Goal: Check status: Check status

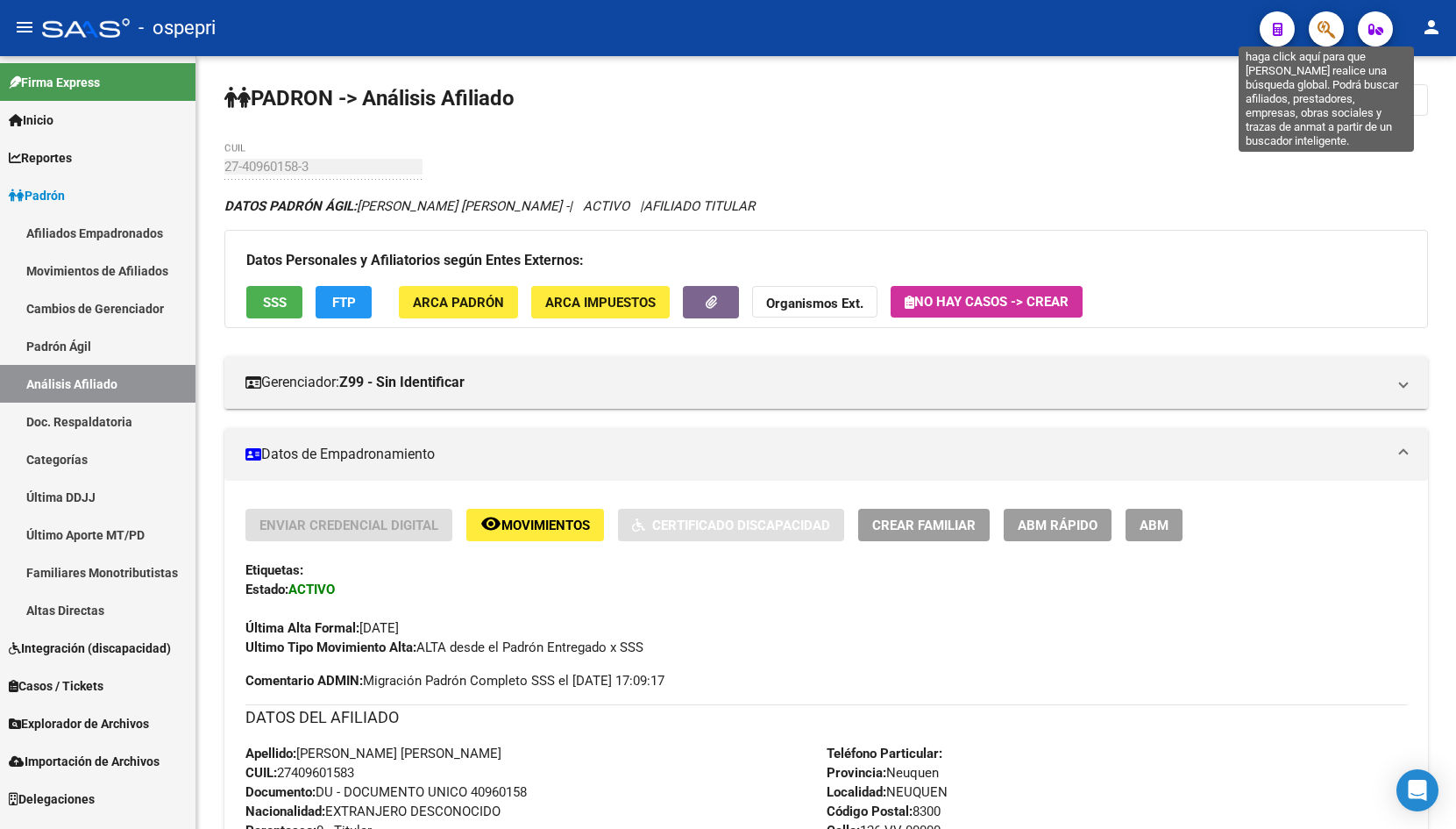
click at [1320, 27] on icon "button" at bounding box center [1326, 30] width 18 height 21
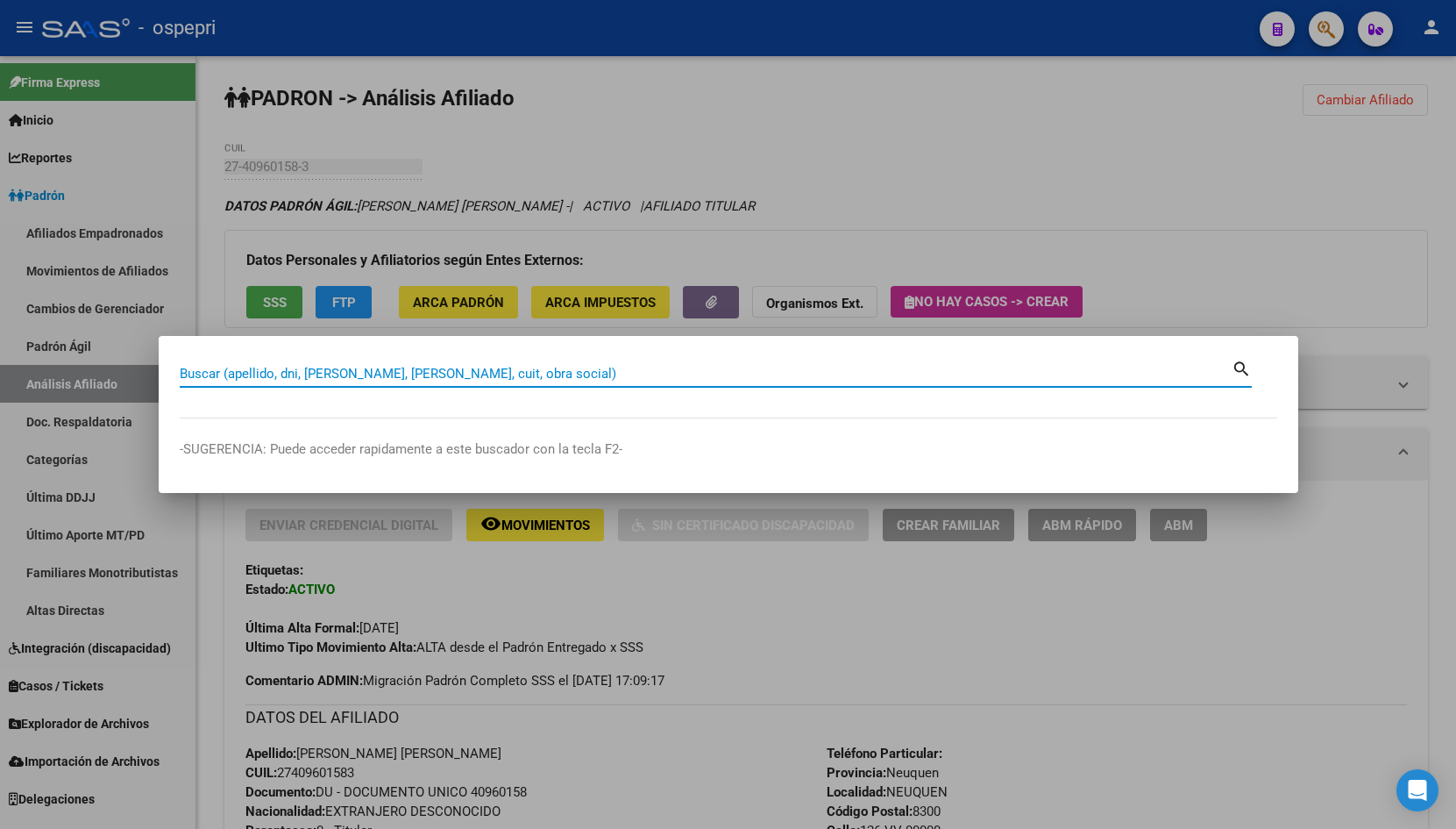
paste input "30144908"
type input "30144908"
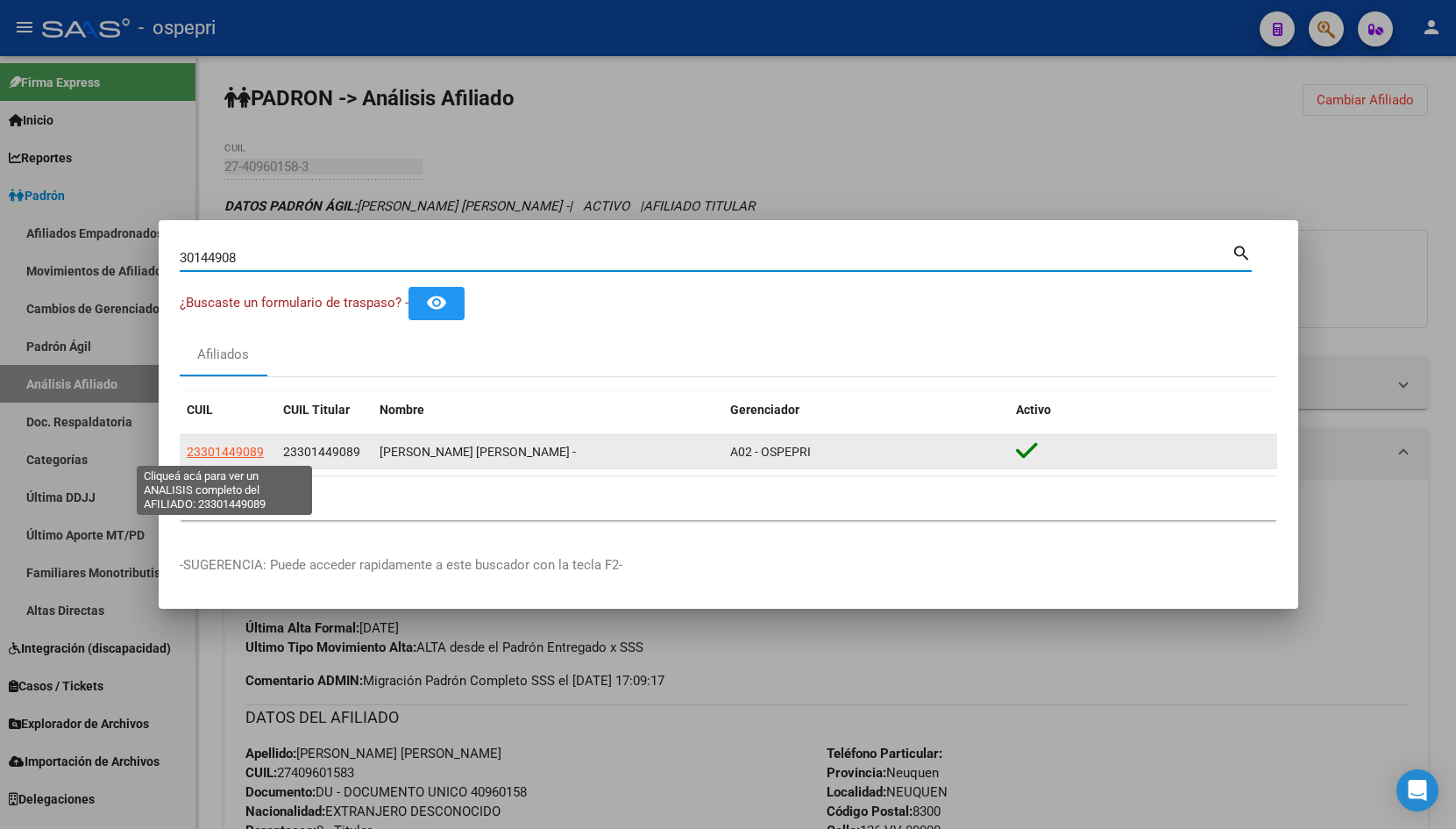
click at [224, 446] on span "23301449089" at bounding box center [226, 452] width 77 height 14
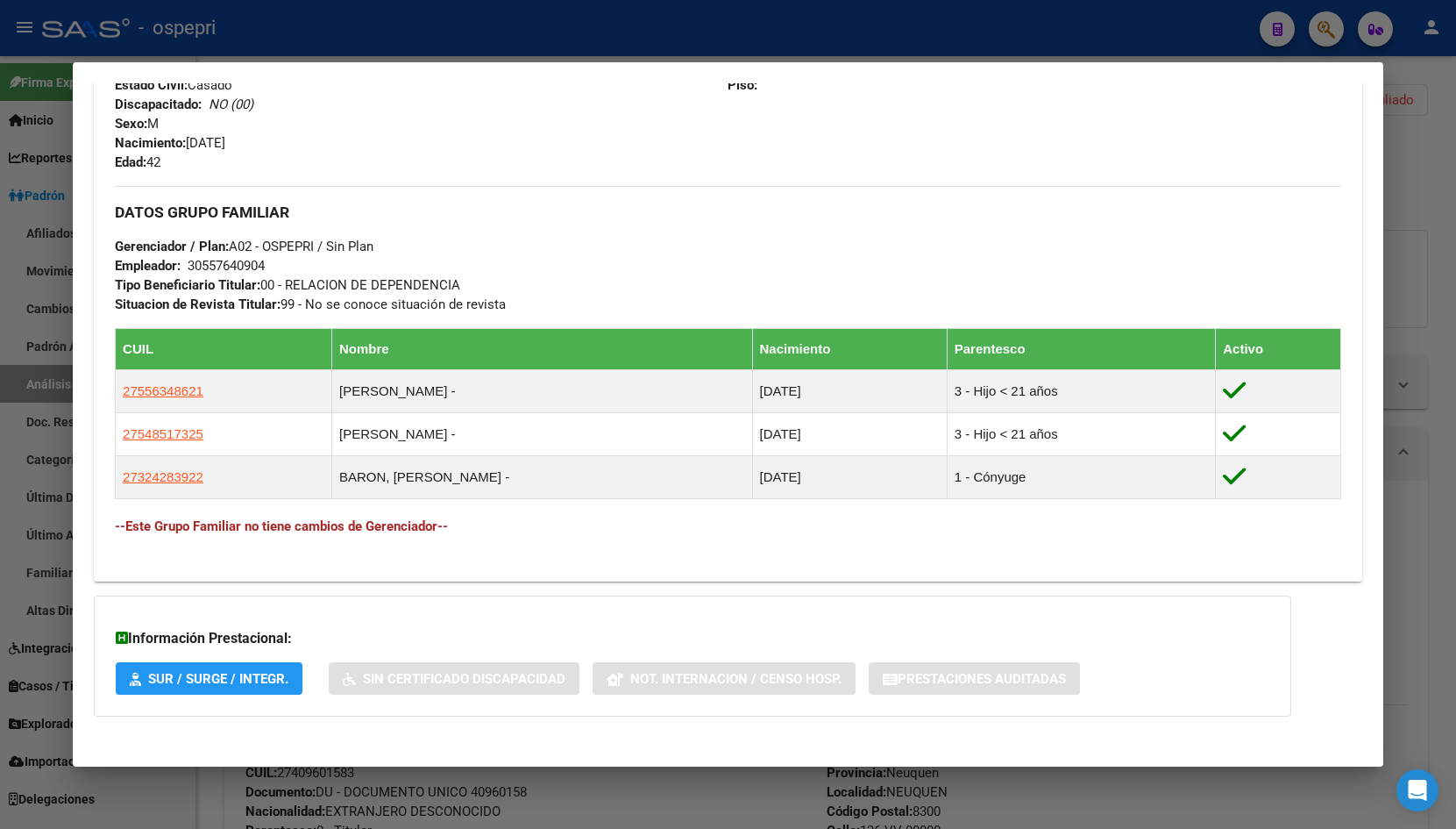
scroll to position [742, 0]
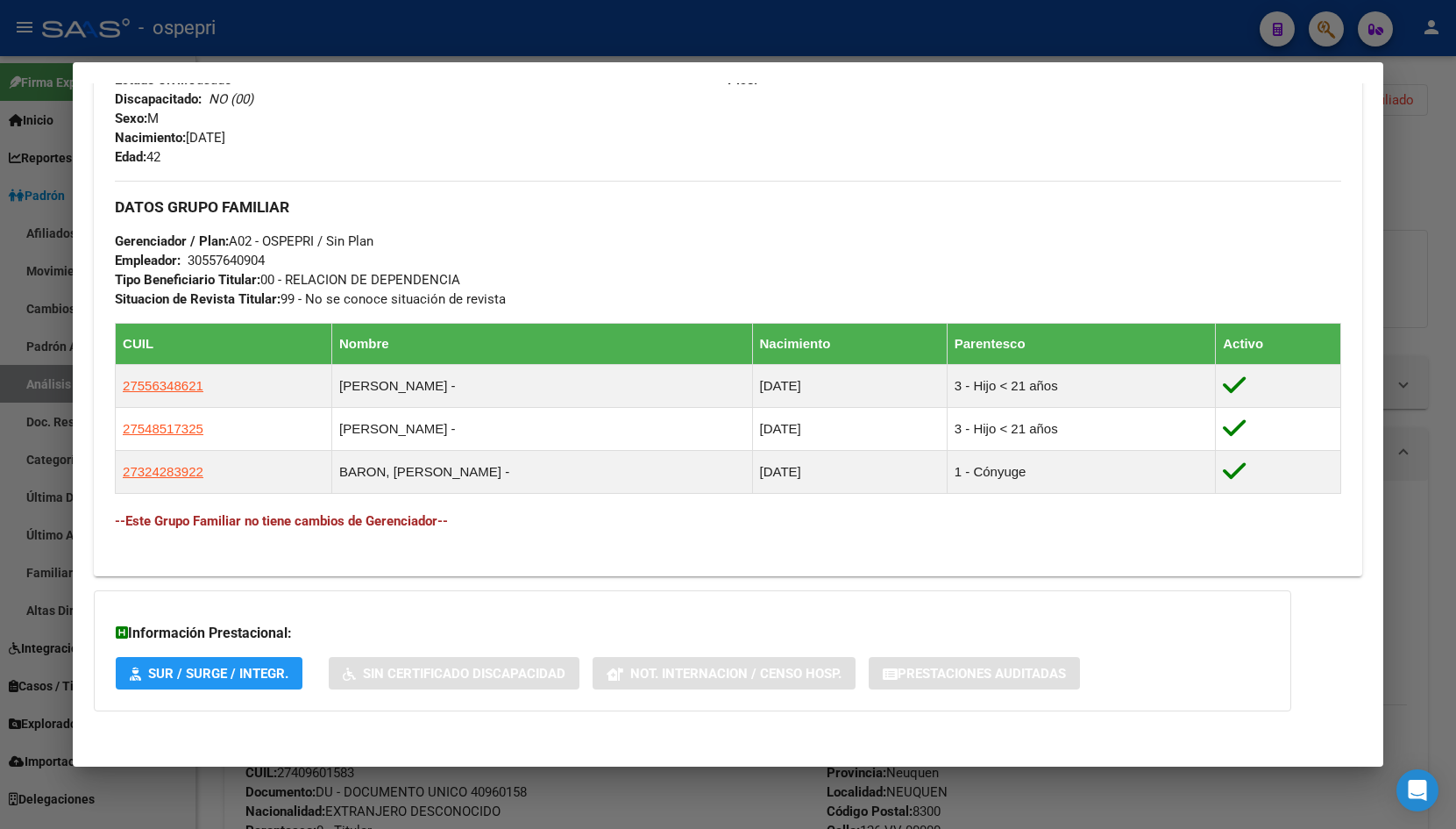
click at [1416, 332] on div at bounding box center [728, 414] width 1456 height 829
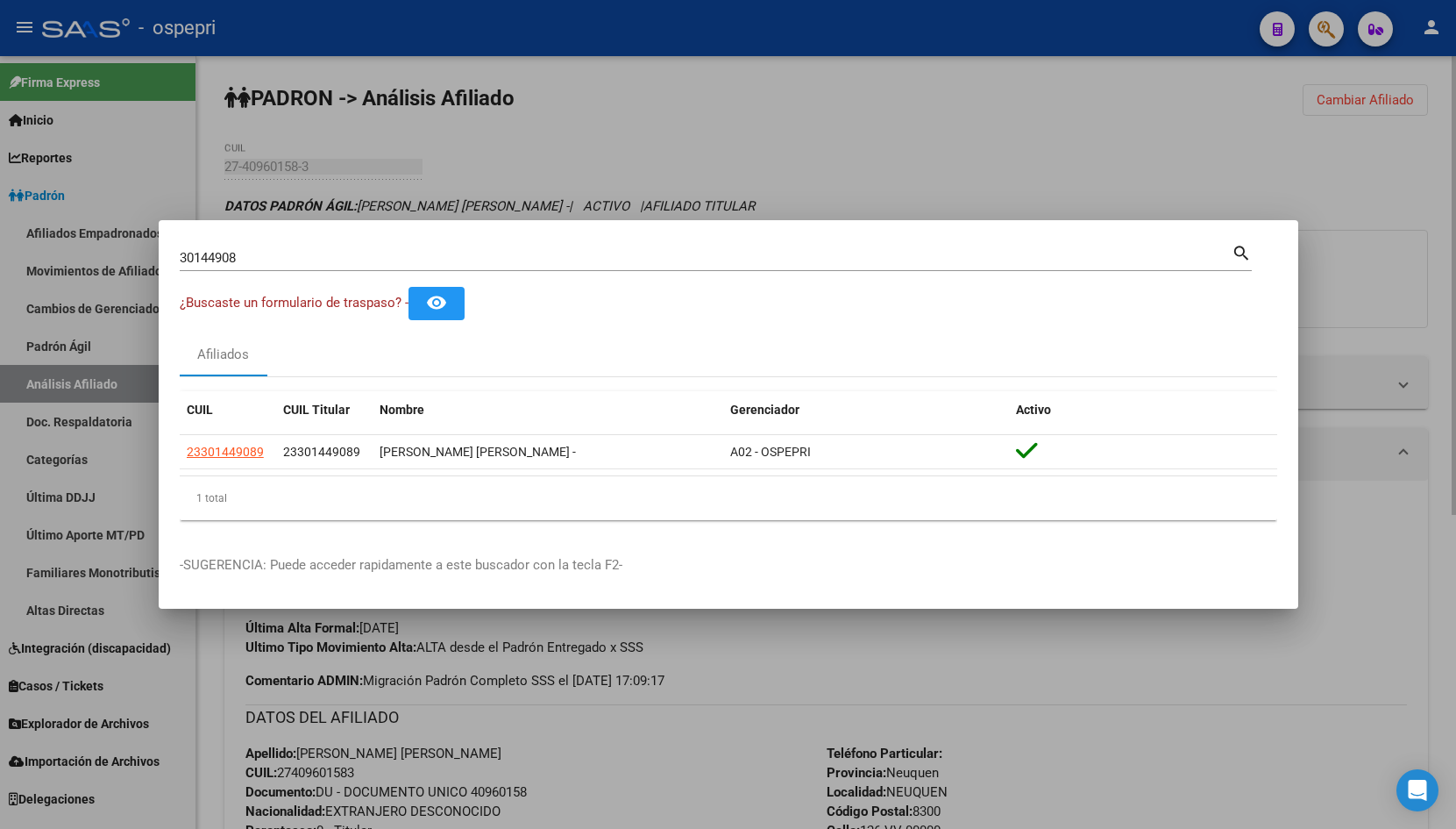
drag, startPoint x: 1244, startPoint y: 189, endPoint x: 913, endPoint y: 182, distance: 331.1
click at [1240, 188] on div at bounding box center [728, 414] width 1456 height 829
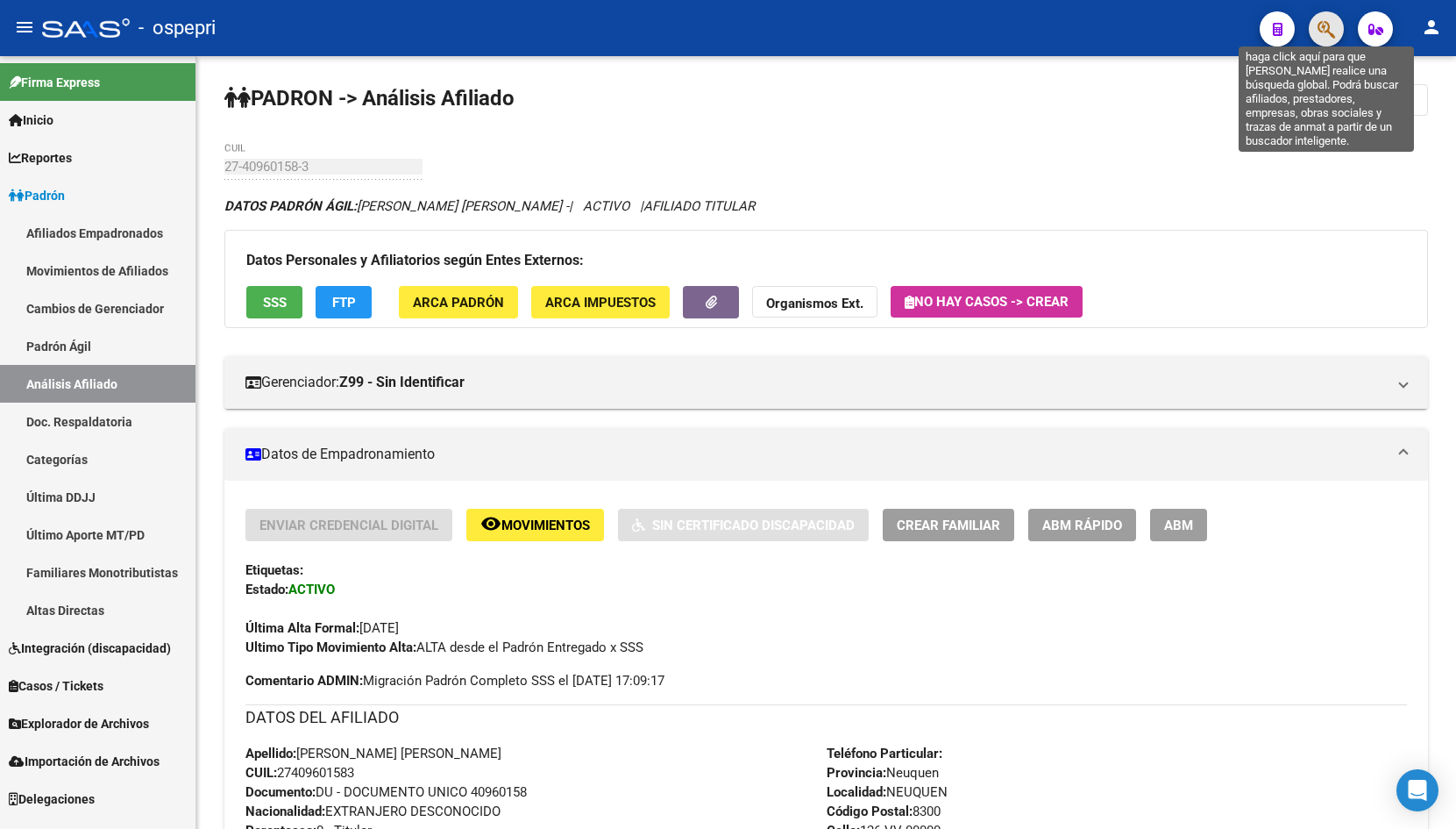
click at [1329, 37] on icon "button" at bounding box center [1326, 30] width 18 height 21
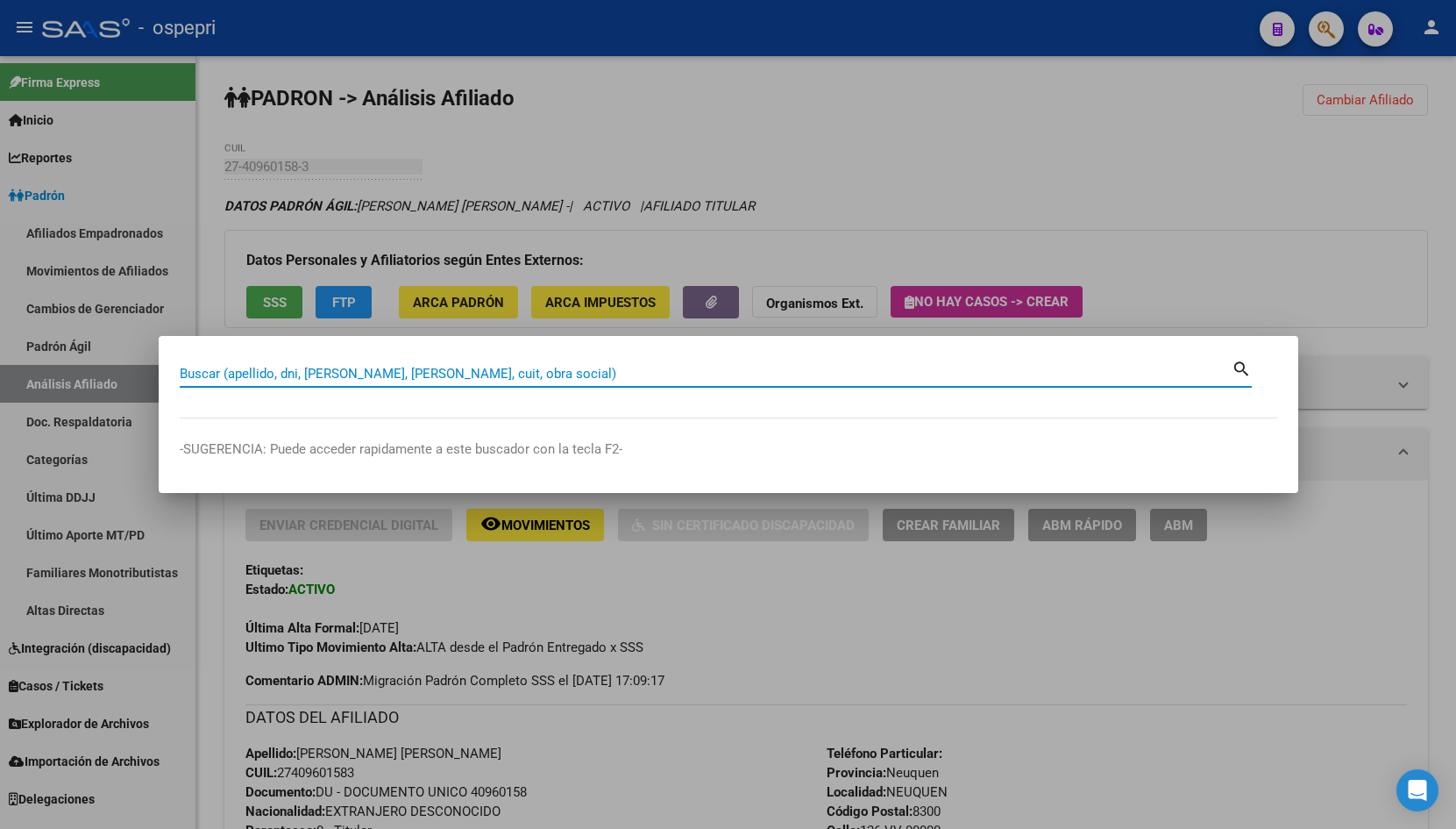
click at [347, 367] on input "Buscar (apellido, dni, [PERSON_NAME], [PERSON_NAME], cuit, obra social)" at bounding box center [705, 373] width 1052 height 16
type input "30144908"
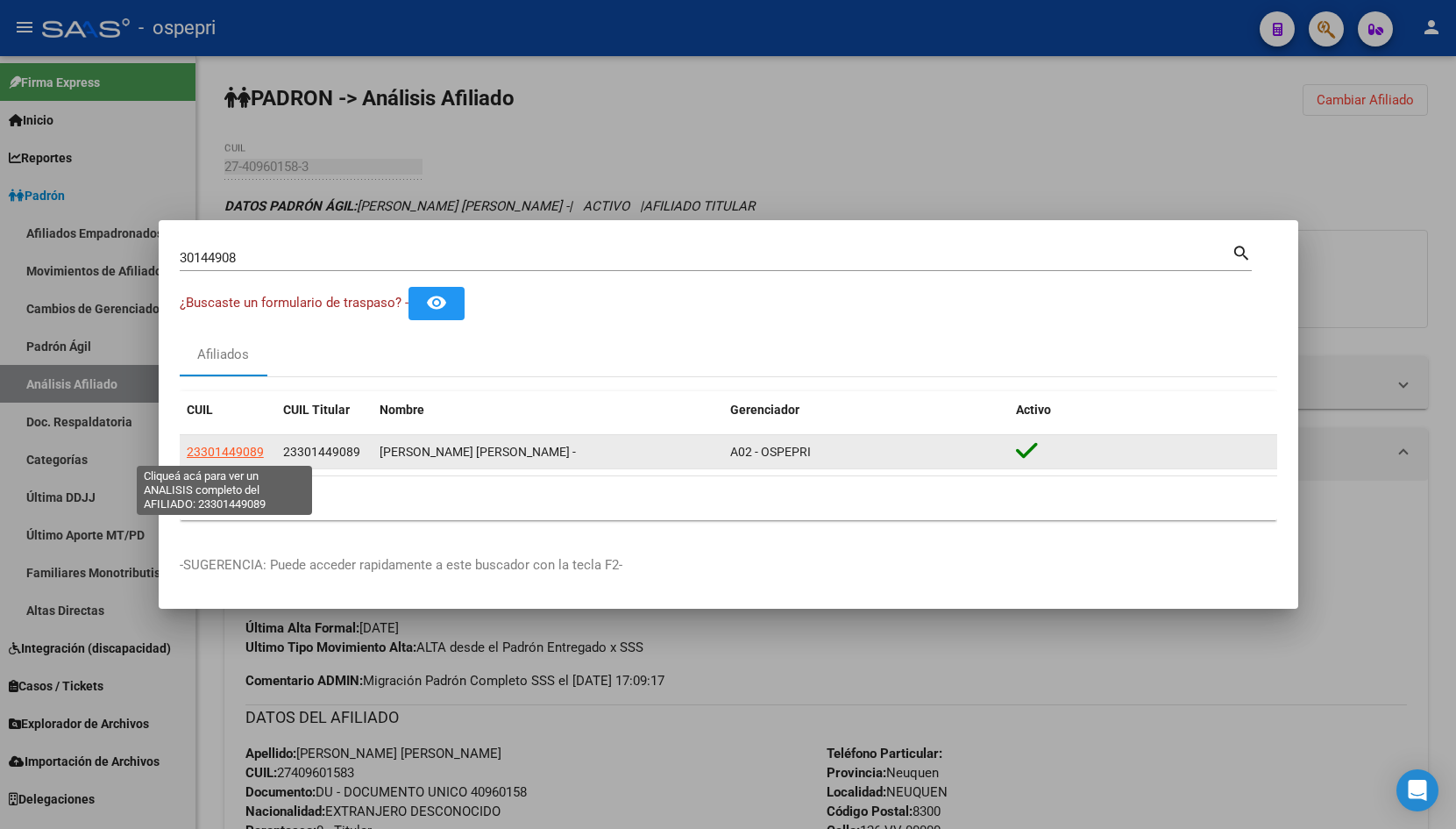
click at [226, 446] on span "23301449089" at bounding box center [226, 452] width 77 height 14
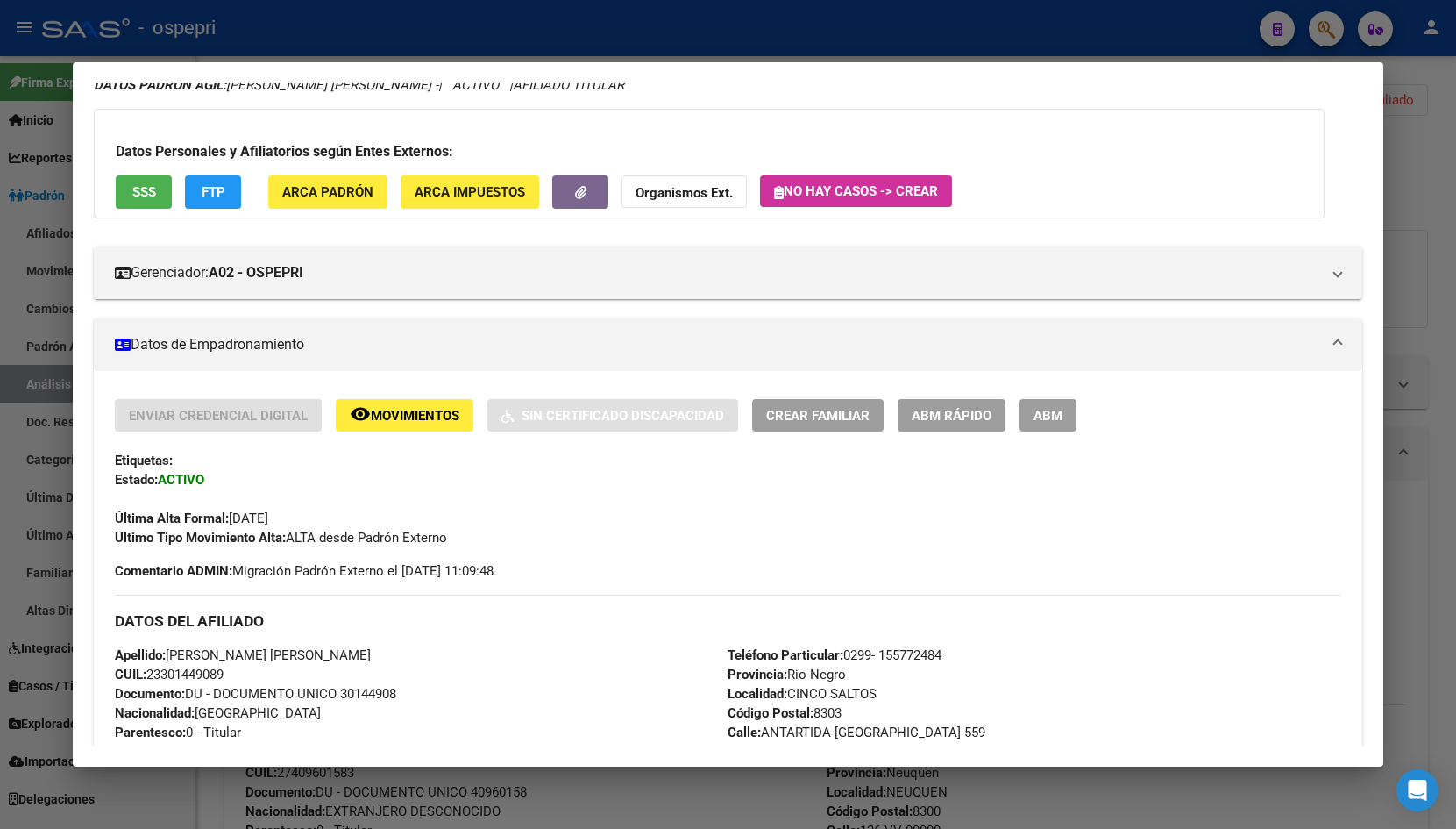
scroll to position [40, 0]
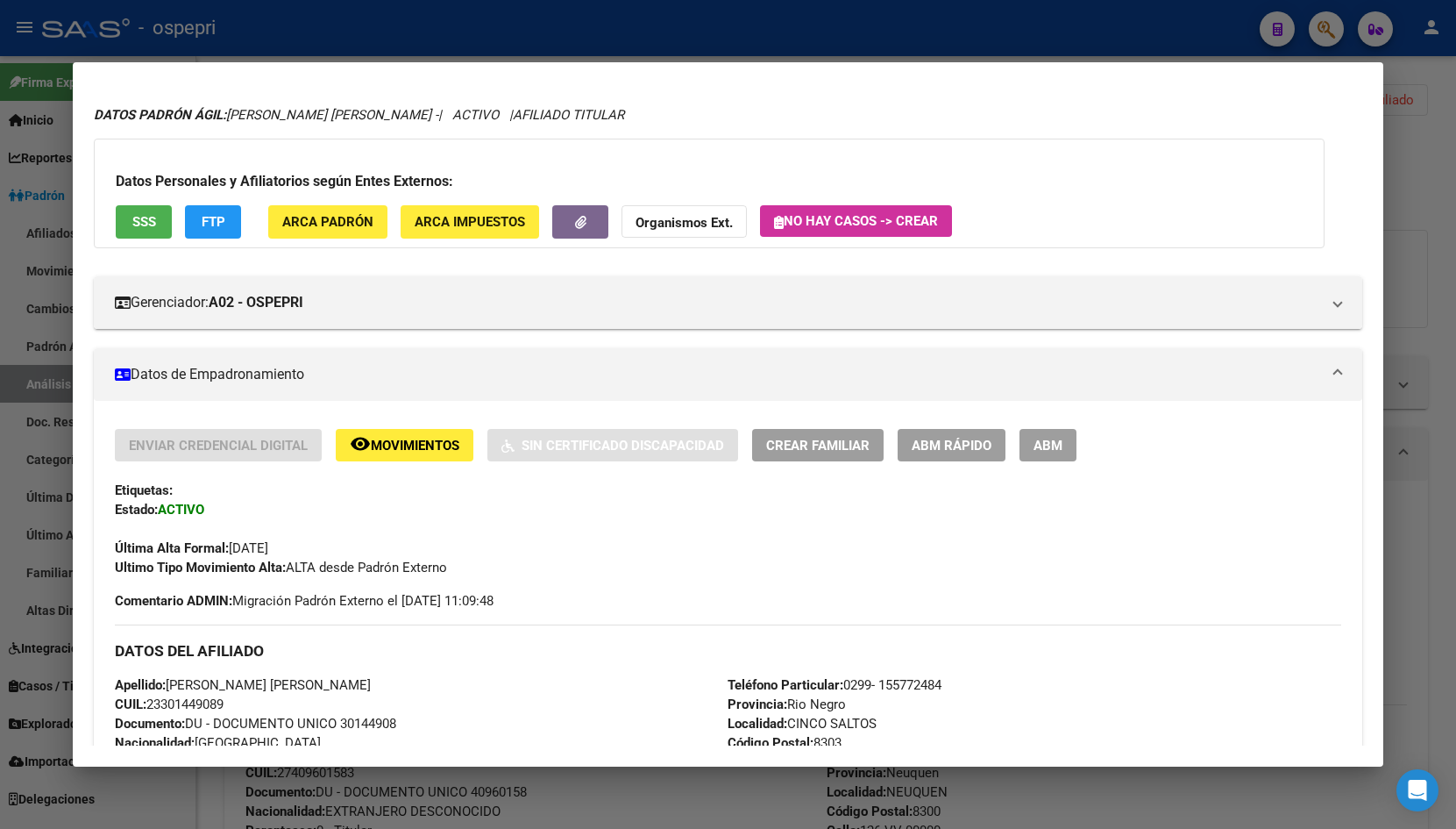
click at [1423, 252] on div at bounding box center [728, 414] width 1456 height 829
